Goal: Information Seeking & Learning: Learn about a topic

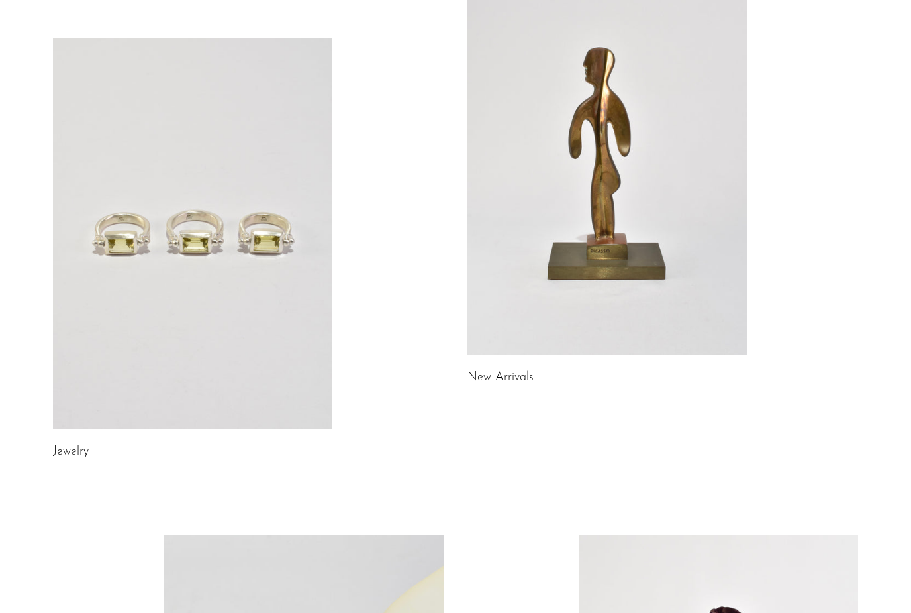
scroll to position [134, 0]
click at [603, 288] on link at bounding box center [607, 159] width 279 height 391
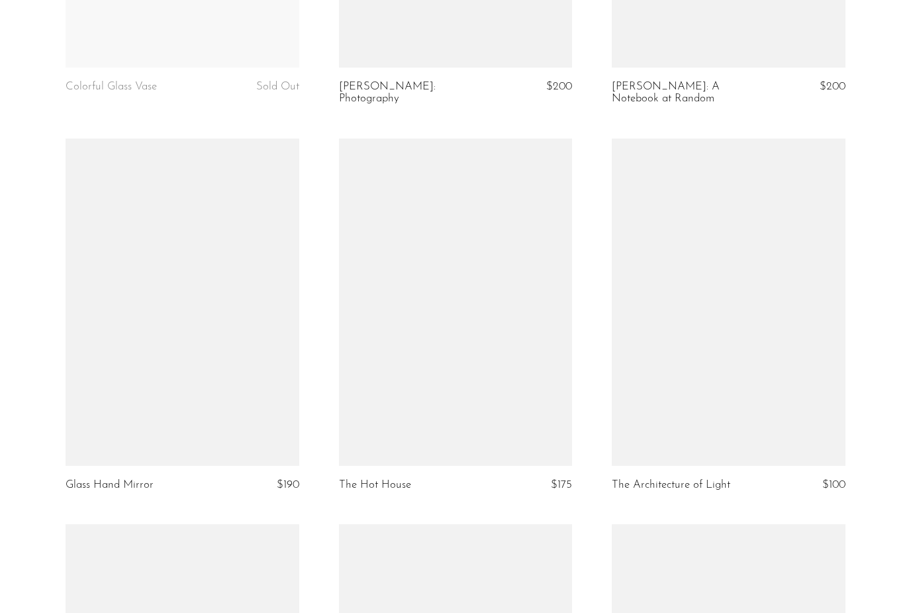
scroll to position [1949, 0]
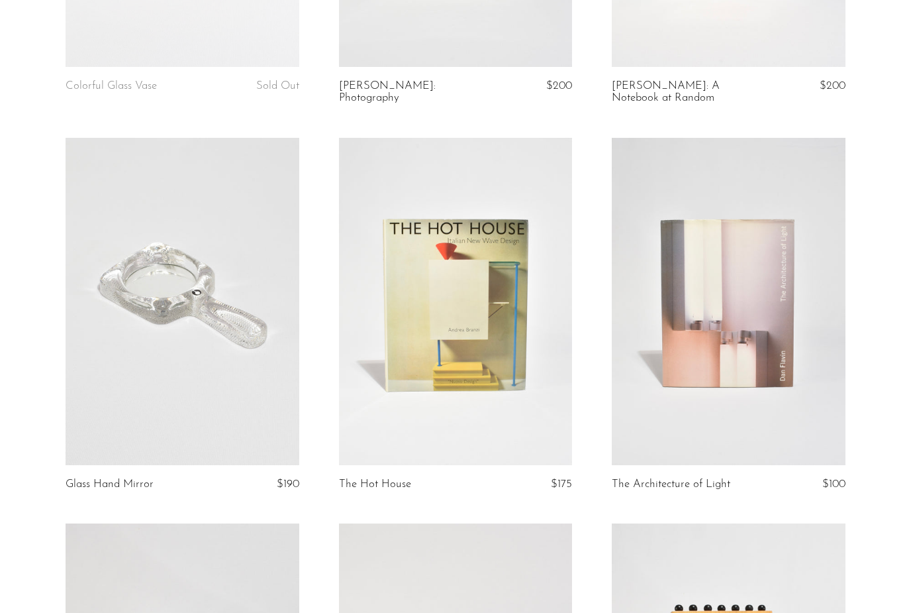
click at [152, 323] on link at bounding box center [183, 301] width 234 height 327
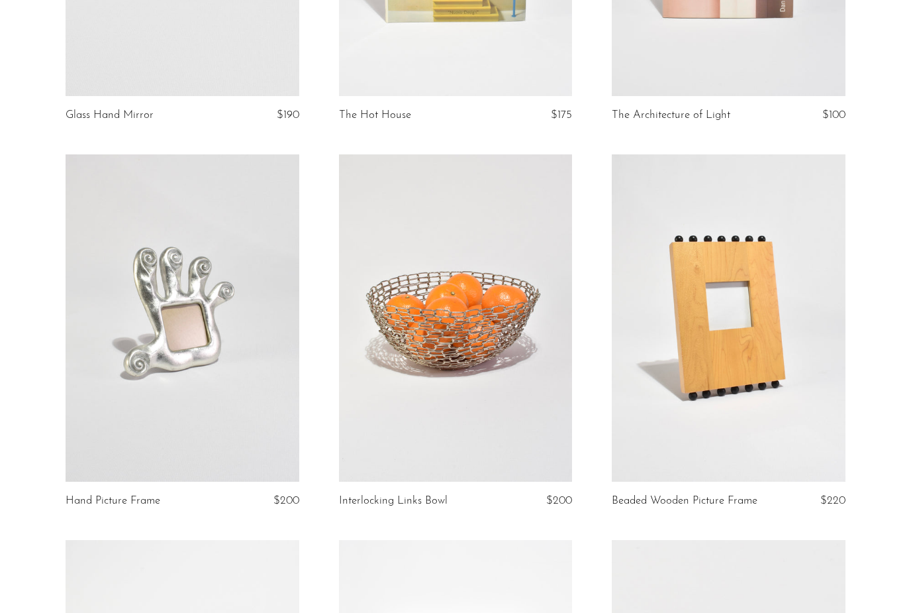
scroll to position [2318, 0]
click at [198, 397] on link at bounding box center [183, 317] width 234 height 327
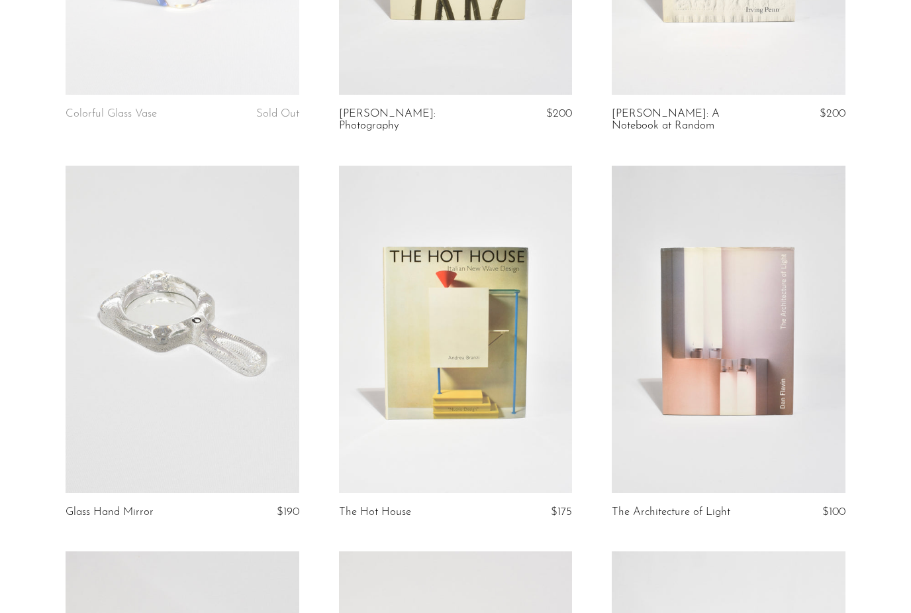
scroll to position [1915, 0]
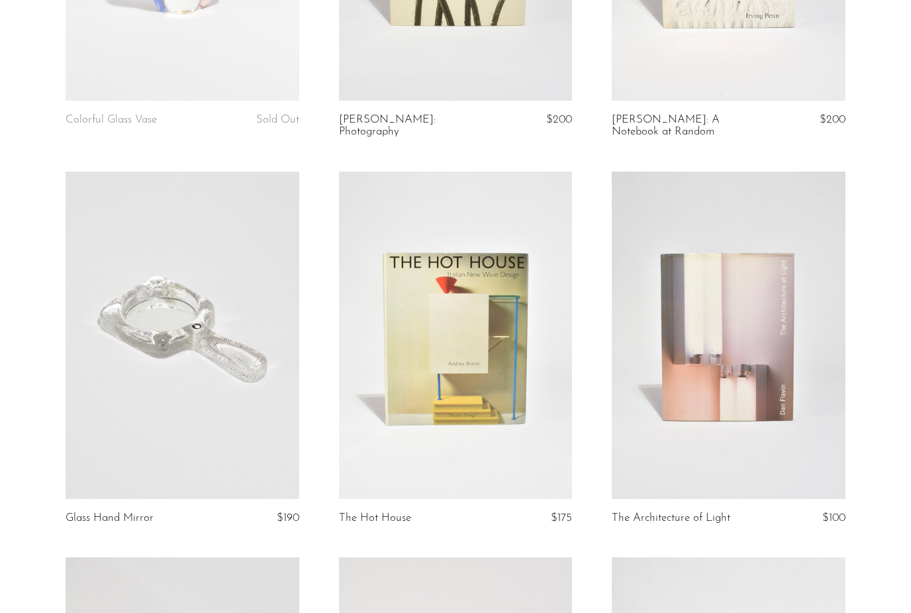
click at [145, 319] on link at bounding box center [183, 335] width 234 height 327
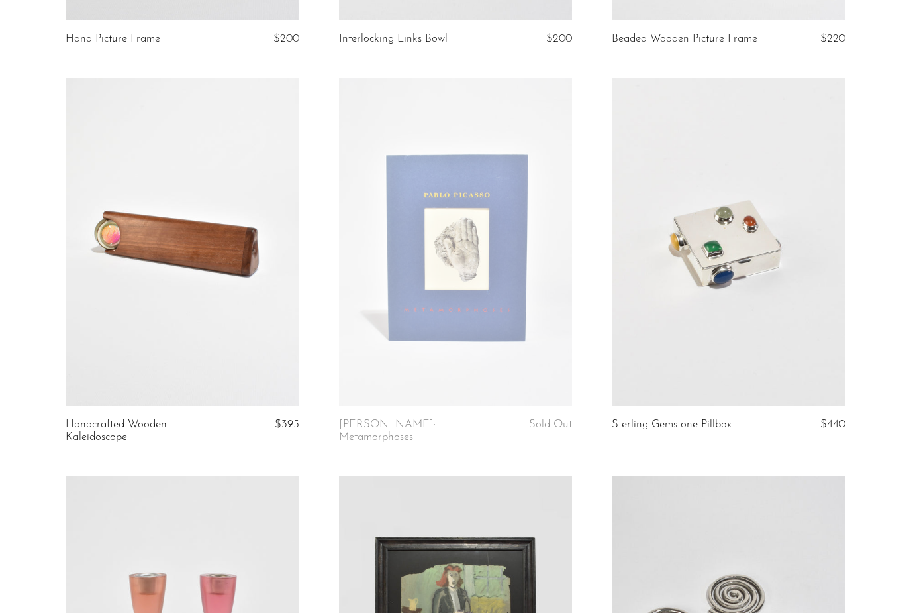
scroll to position [2777, 0]
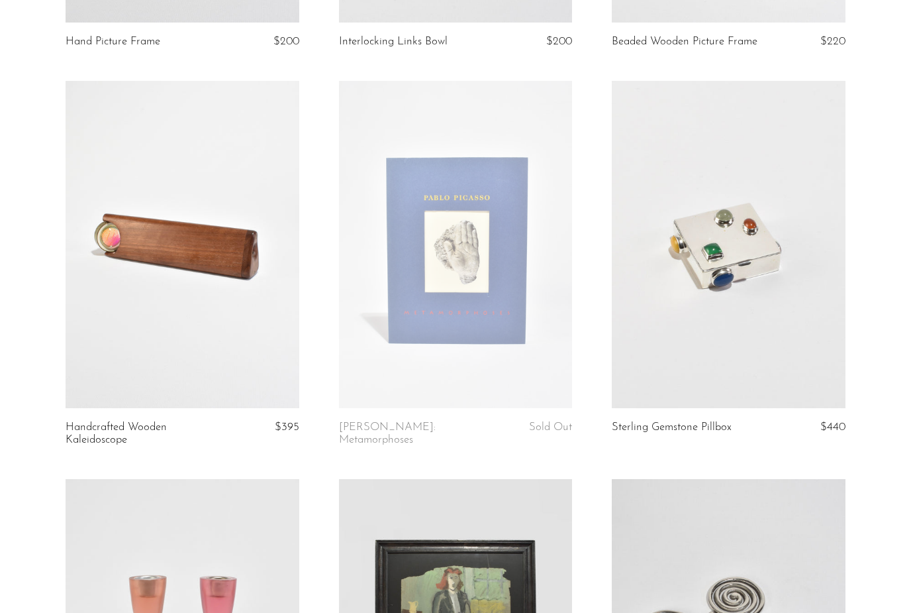
click at [761, 291] on link at bounding box center [729, 244] width 234 height 327
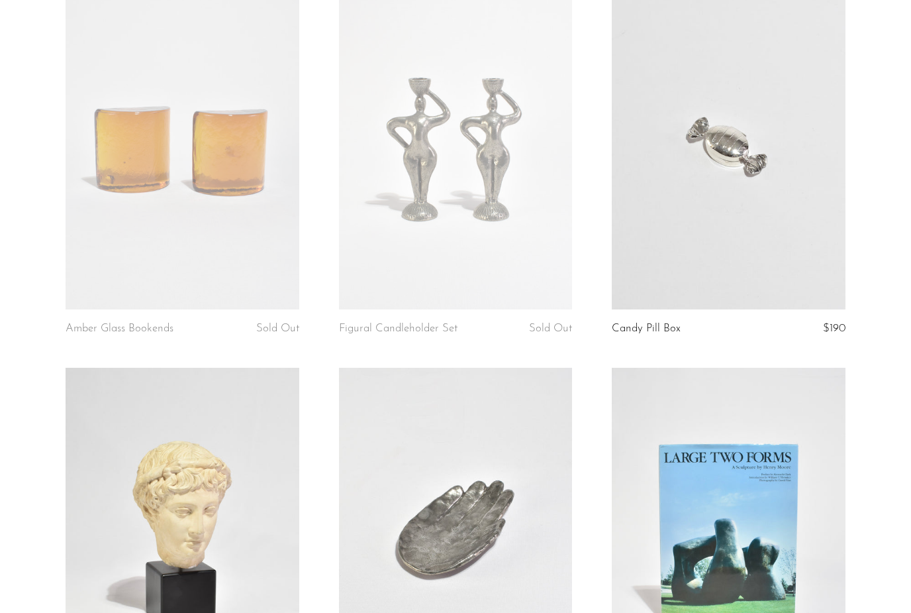
scroll to position [3706, 0]
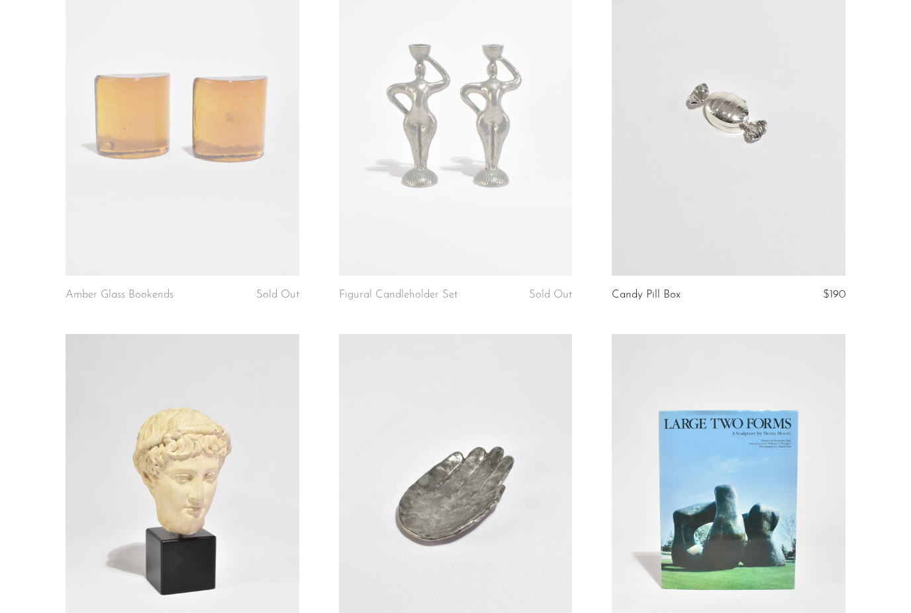
click at [703, 144] on link at bounding box center [729, 111] width 234 height 327
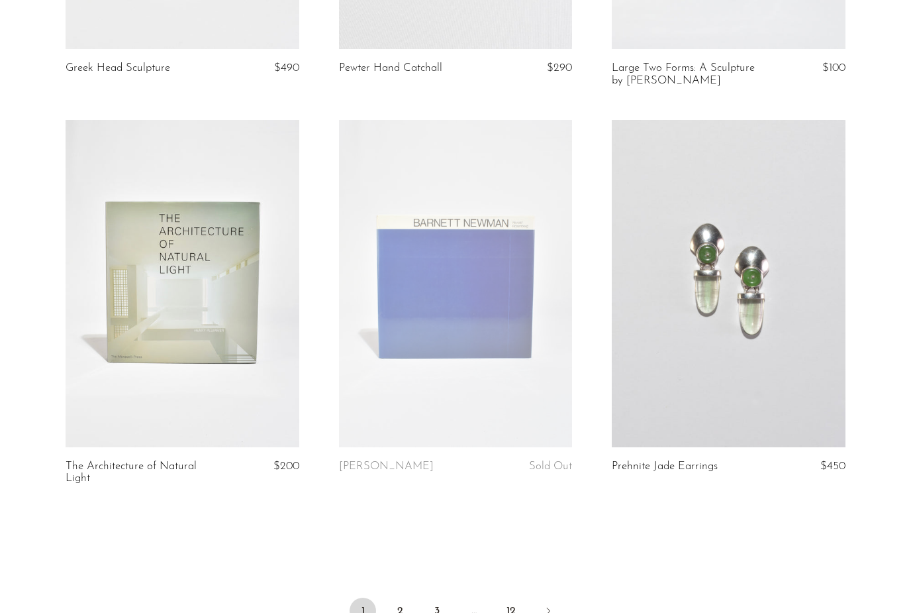
scroll to position [4459, 0]
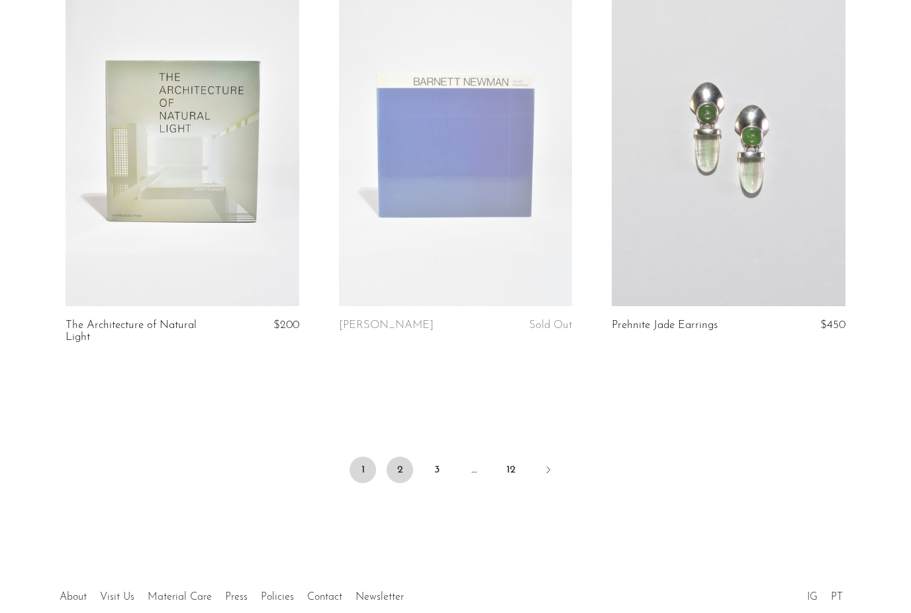
click at [397, 456] on link "2" at bounding box center [400, 469] width 26 height 26
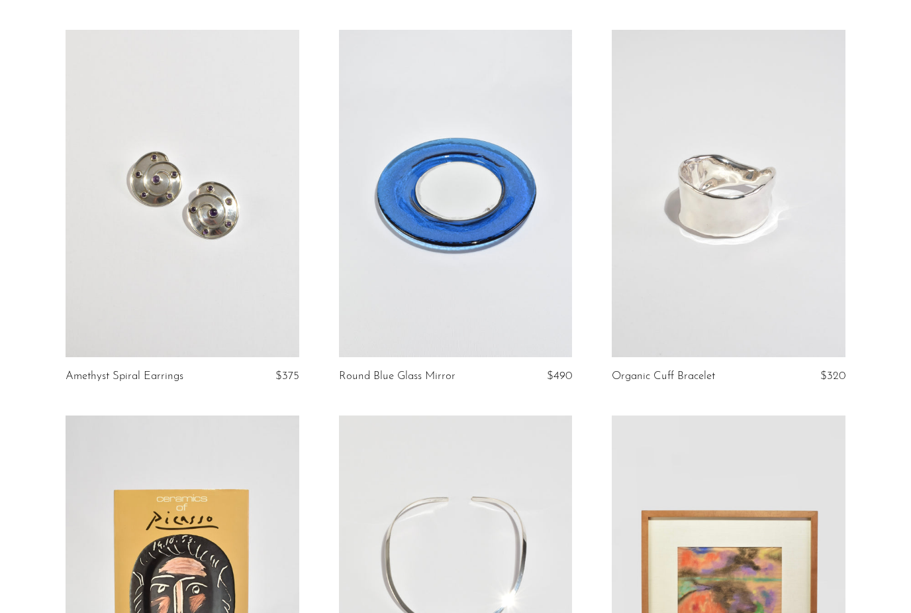
scroll to position [68, 0]
